Goal: Check status: Check status

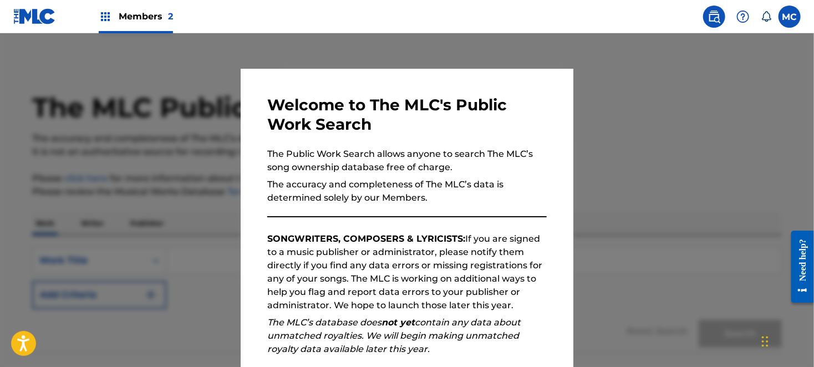
click at [786, 17] on label at bounding box center [789, 17] width 22 height 22
click at [790, 17] on input "MC [PERSON_NAME] [EMAIL_ADDRESS][DOMAIN_NAME] Notification Preferences Profile …" at bounding box center [790, 17] width 0 height 0
click at [642, 77] on div at bounding box center [407, 216] width 814 height 367
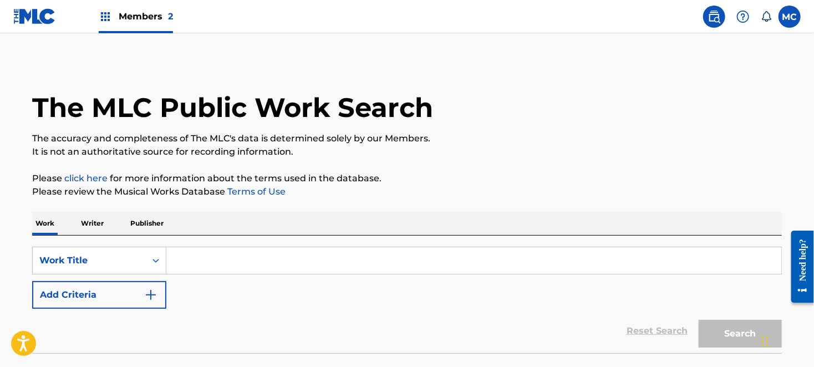
click at [148, 10] on span "Members 2" at bounding box center [146, 16] width 54 height 13
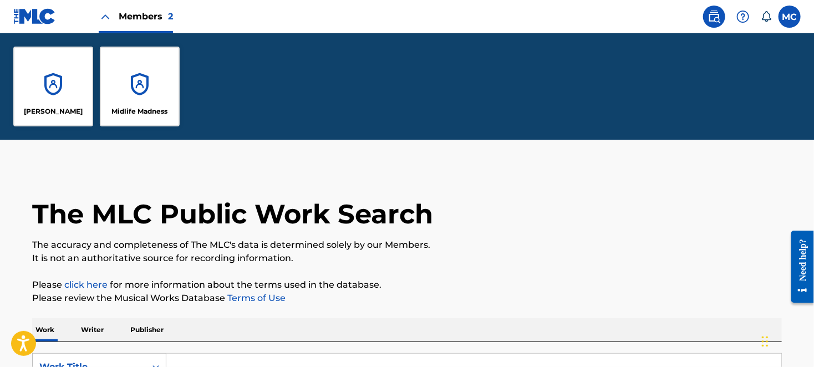
click at [61, 98] on div "[PERSON_NAME]" at bounding box center [53, 87] width 80 height 80
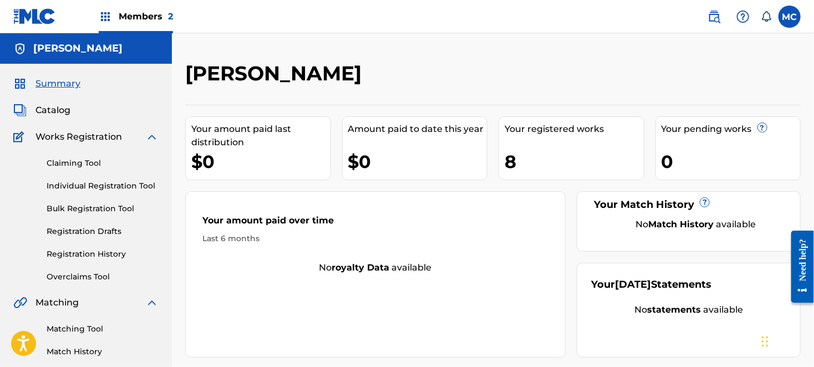
click at [83, 256] on link "Registration History" at bounding box center [103, 254] width 112 height 12
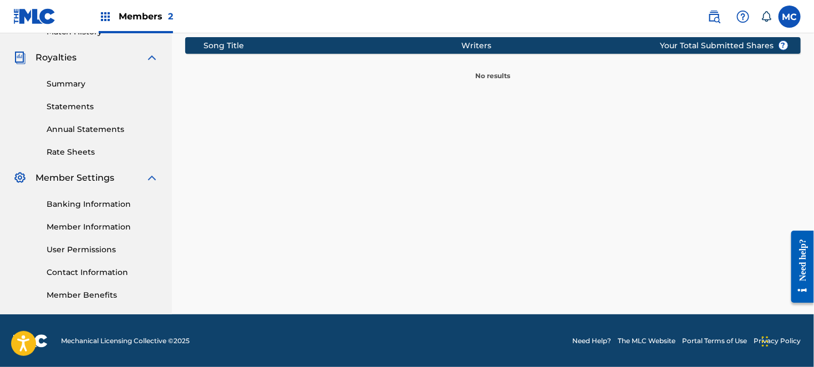
scroll to position [43, 0]
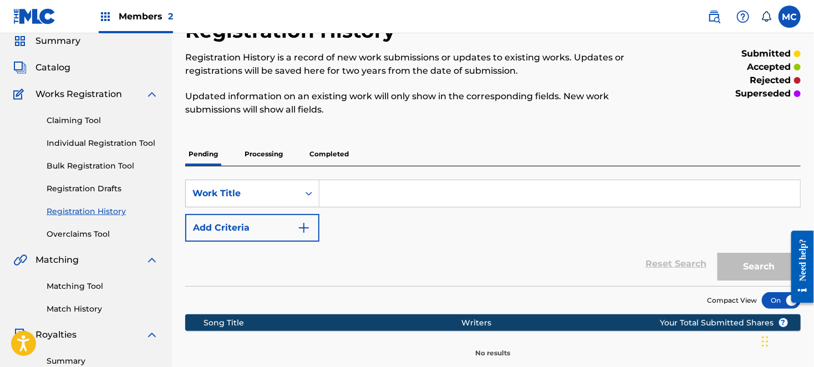
click at [58, 65] on span "Catalog" at bounding box center [52, 67] width 35 height 13
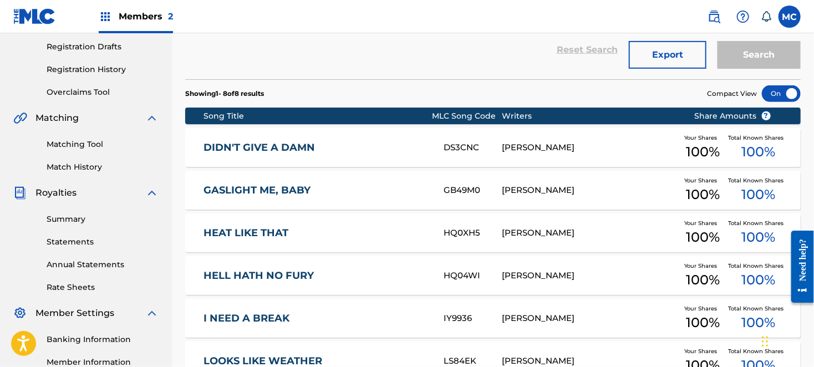
scroll to position [388, 0]
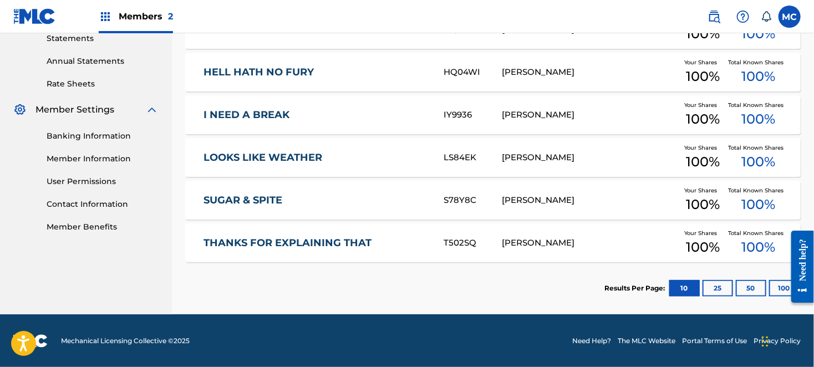
click at [714, 293] on button "25" at bounding box center [717, 288] width 30 height 17
click at [757, 294] on button "50" at bounding box center [751, 288] width 30 height 17
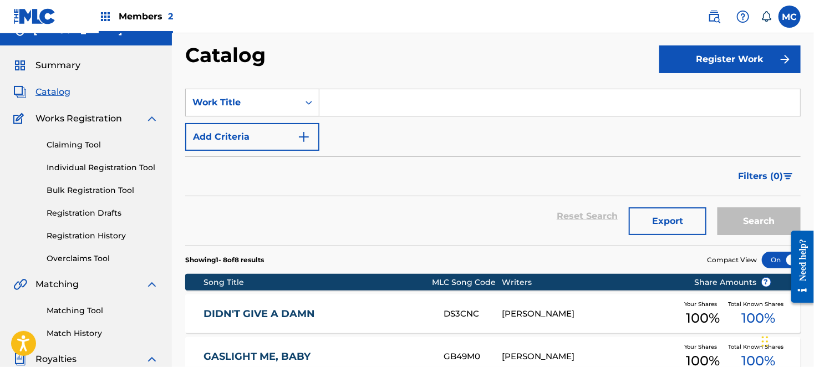
scroll to position [0, 0]
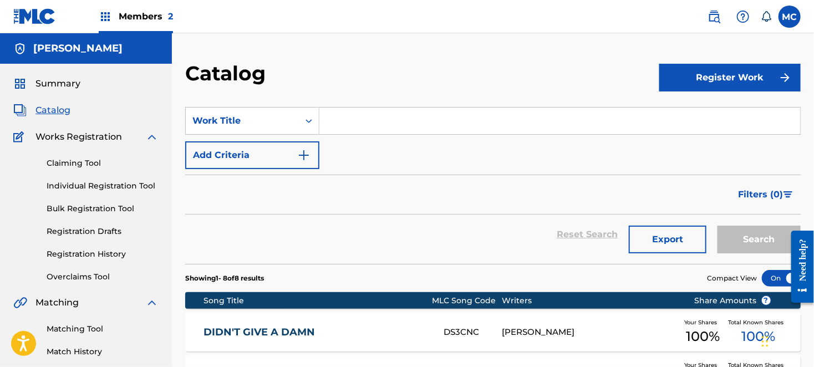
click at [104, 18] on img at bounding box center [105, 16] width 13 height 13
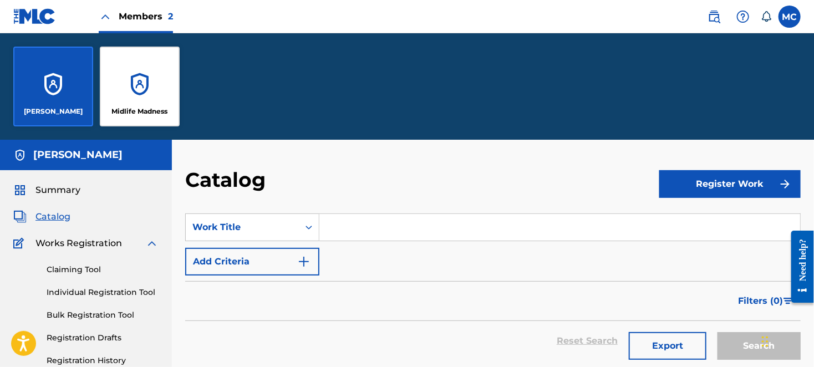
click at [135, 83] on div "Midlife Madness" at bounding box center [140, 87] width 80 height 80
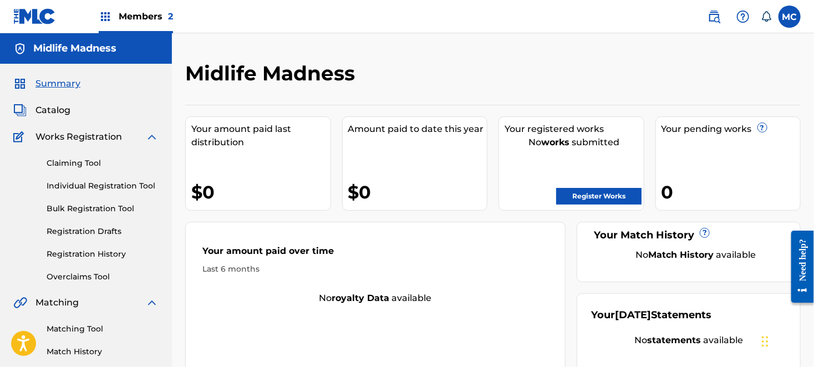
click at [48, 104] on span "Catalog" at bounding box center [52, 110] width 35 height 13
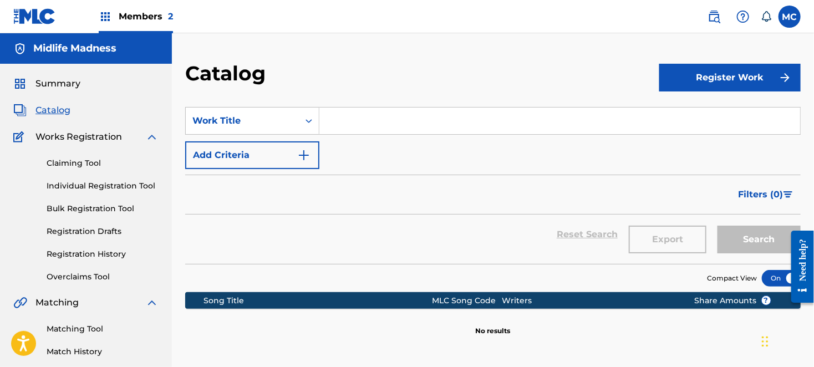
scroll to position [185, 0]
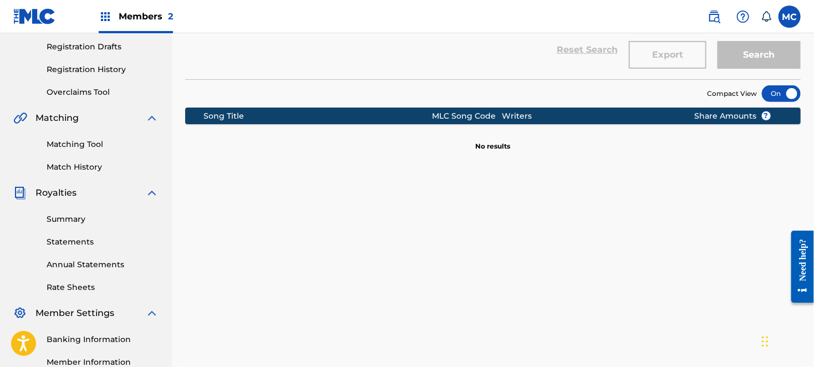
click at [90, 67] on link "Registration History" at bounding box center [103, 70] width 112 height 12
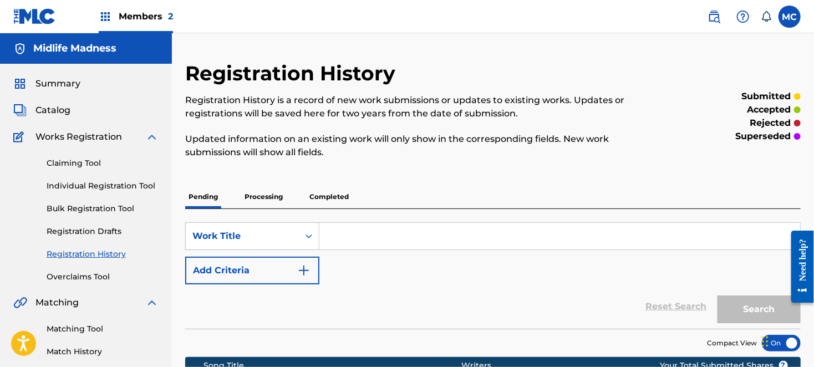
click at [60, 114] on span "Catalog" at bounding box center [52, 110] width 35 height 13
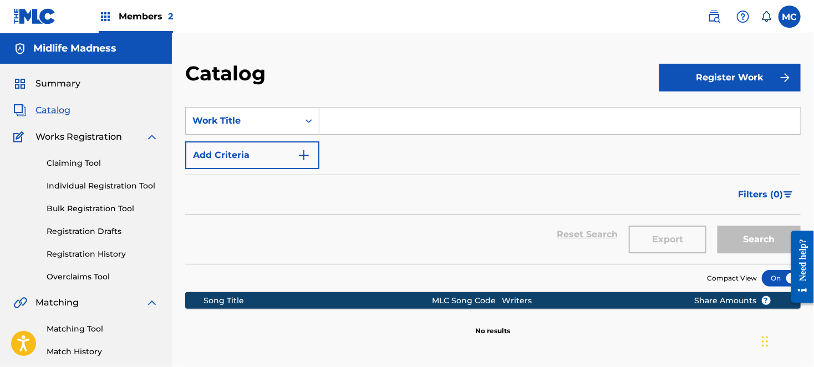
click at [61, 90] on span "Summary" at bounding box center [57, 83] width 45 height 13
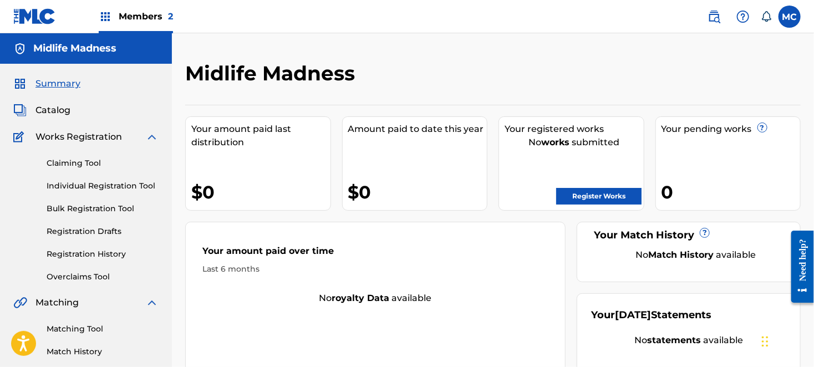
click at [106, 17] on img at bounding box center [105, 16] width 13 height 13
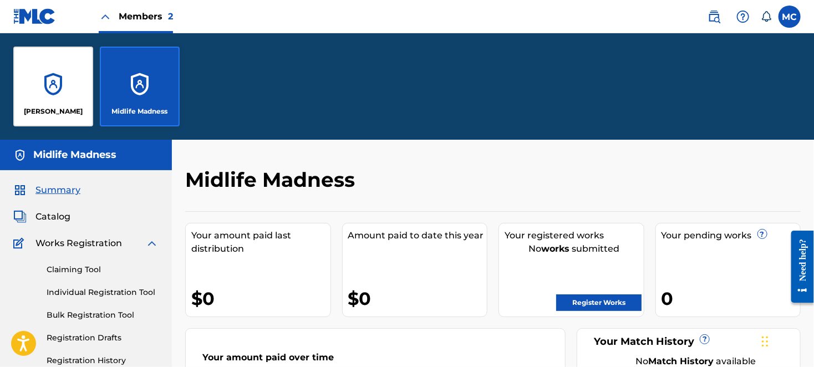
click at [60, 70] on div "[PERSON_NAME]" at bounding box center [53, 87] width 80 height 80
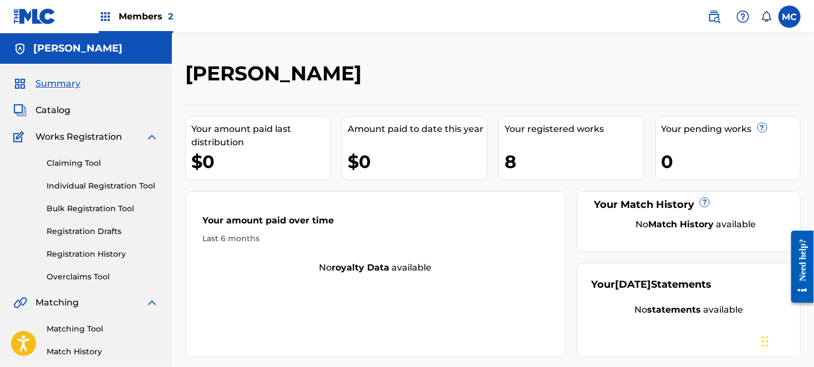
click at [108, 231] on link "Registration Drafts" at bounding box center [103, 232] width 112 height 12
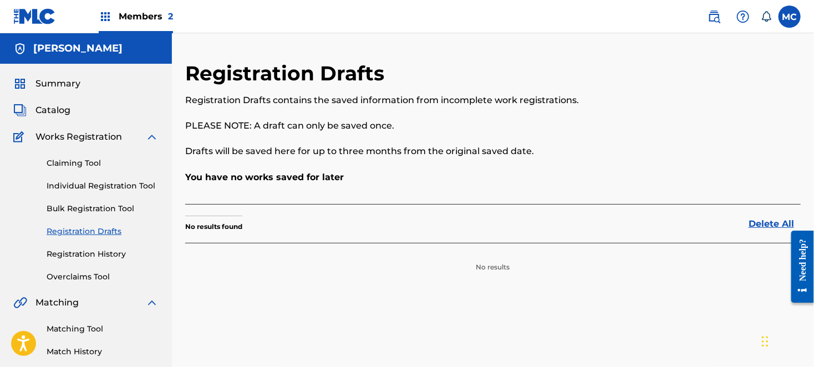
click at [101, 254] on link "Registration History" at bounding box center [103, 254] width 112 height 12
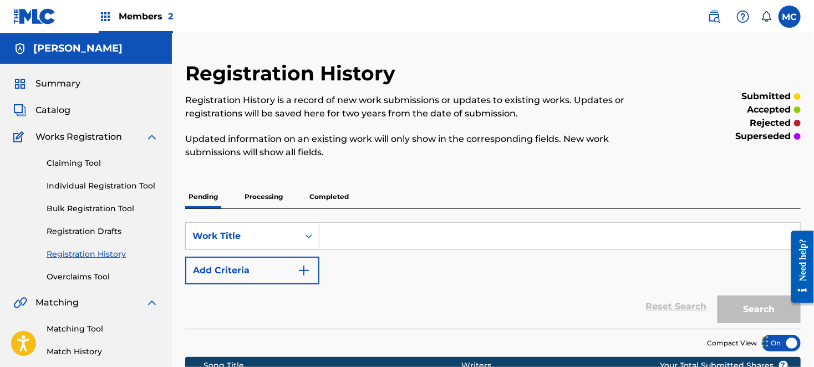
click at [266, 197] on p "Processing" at bounding box center [263, 196] width 45 height 23
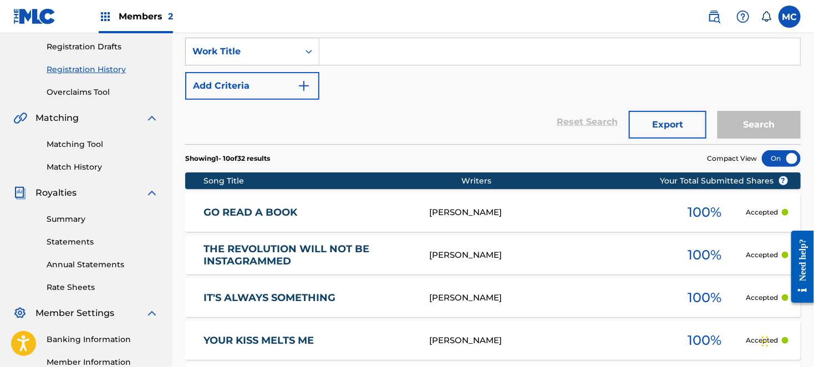
scroll to position [554, 0]
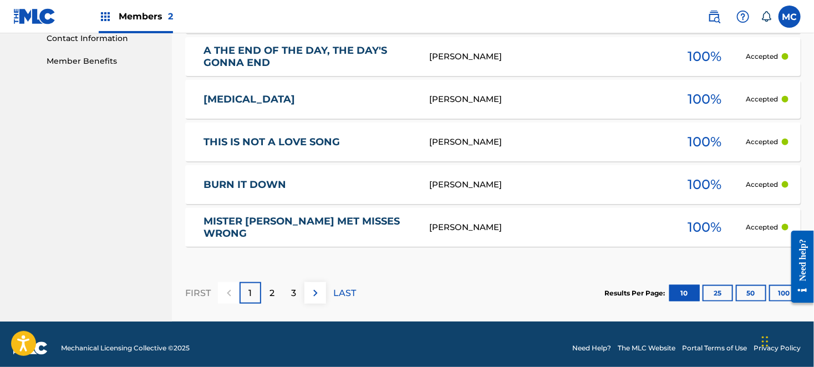
click at [726, 296] on button "25" at bounding box center [717, 293] width 30 height 17
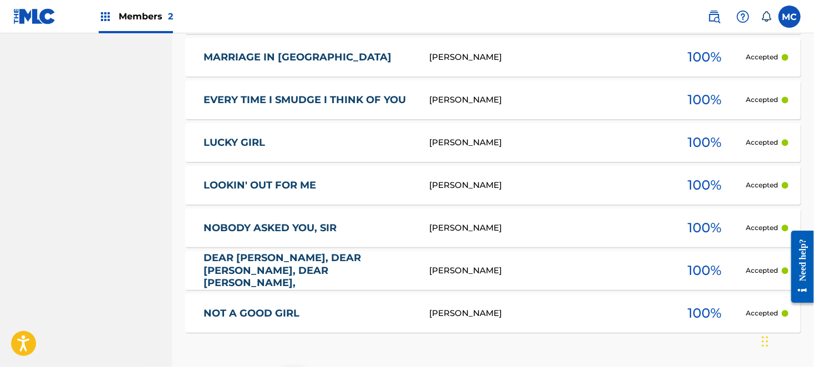
scroll to position [1202, 0]
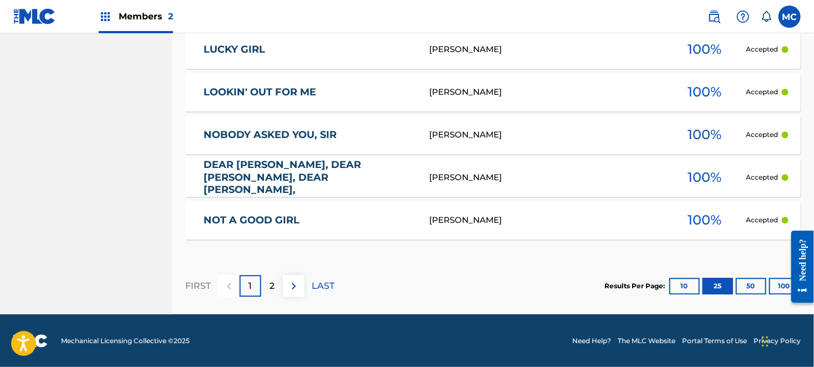
click at [746, 291] on button "50" at bounding box center [751, 286] width 30 height 17
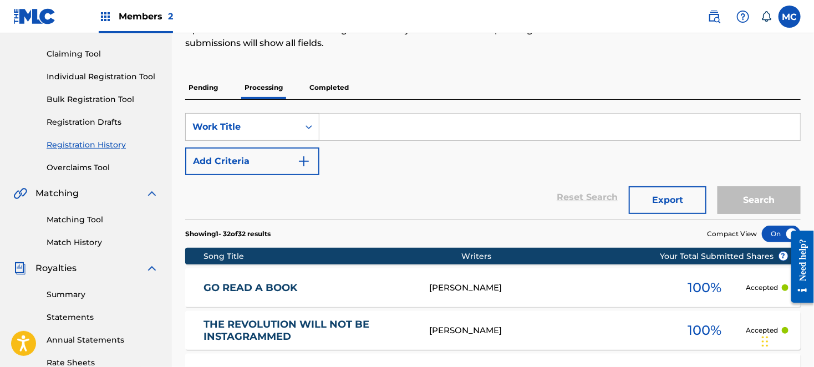
scroll to position [0, 0]
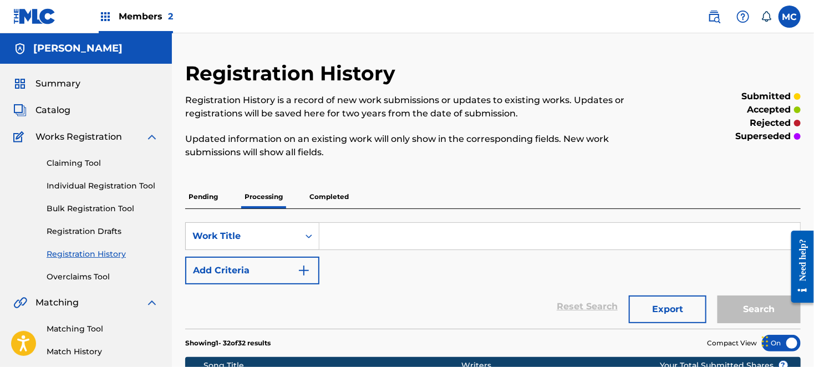
click at [68, 113] on span "Catalog" at bounding box center [52, 110] width 35 height 13
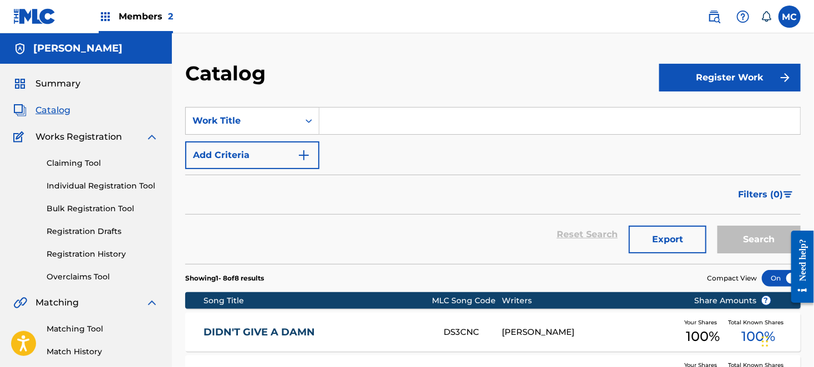
scroll to position [369, 0]
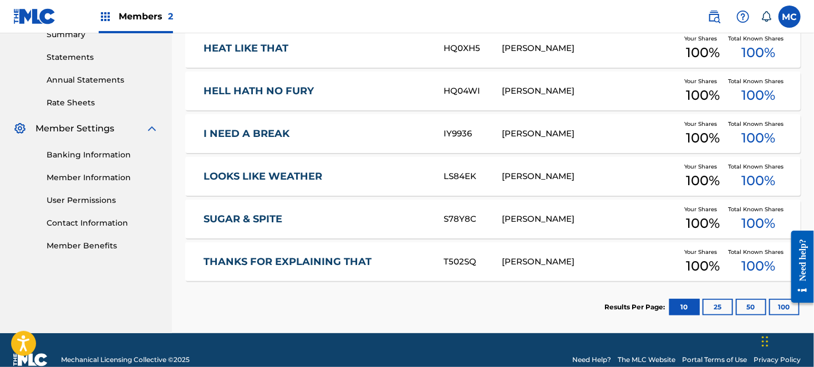
click at [771, 310] on button "100" at bounding box center [784, 307] width 30 height 17
